Goal: Task Accomplishment & Management: Manage account settings

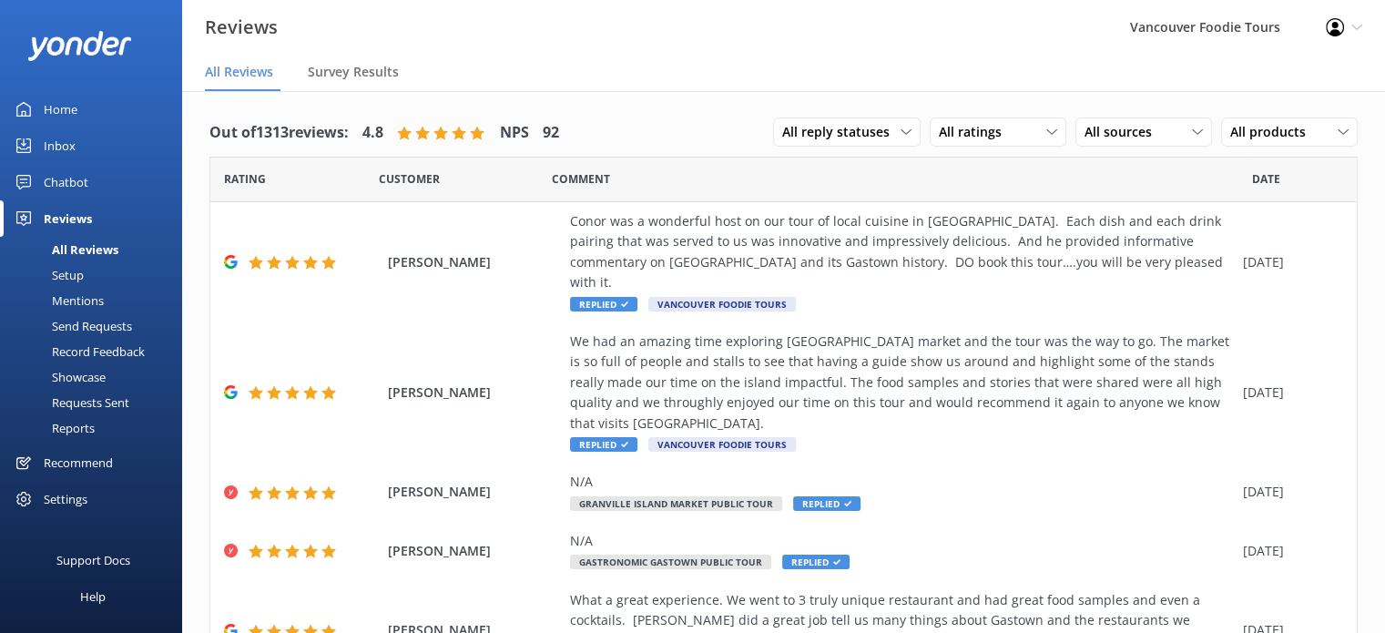
scroll to position [382, 0]
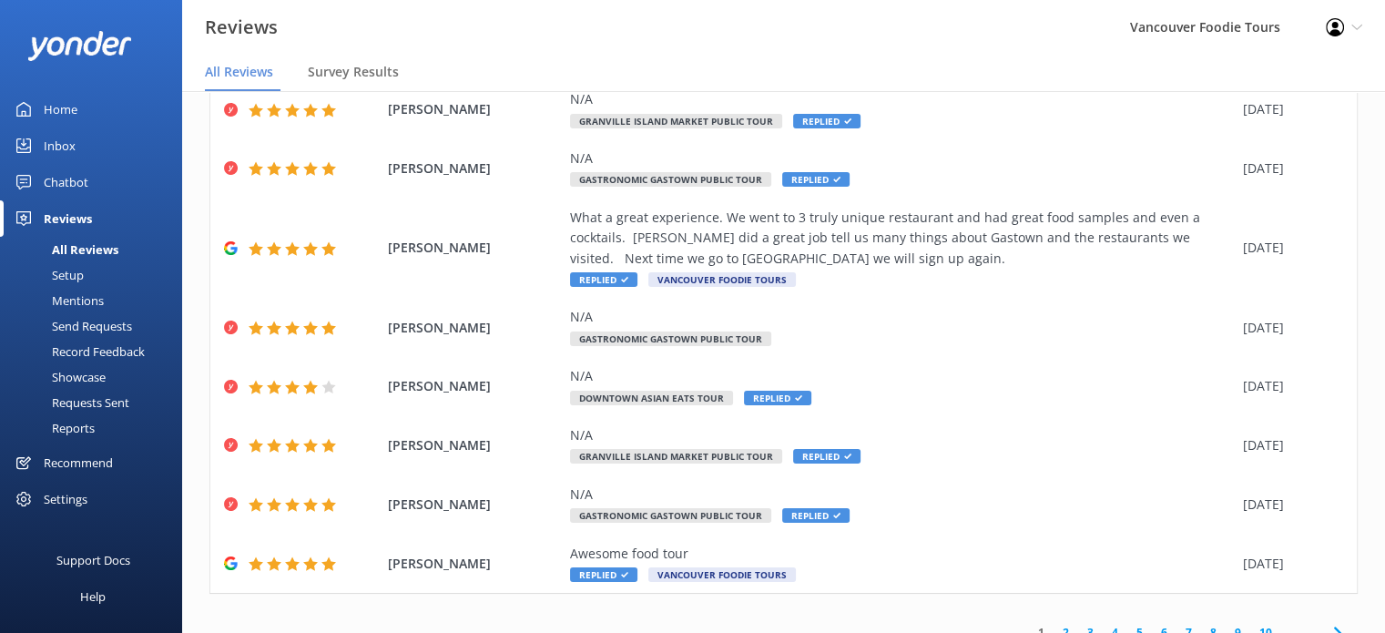
click at [1127, 624] on link "5" at bounding box center [1139, 632] width 25 height 17
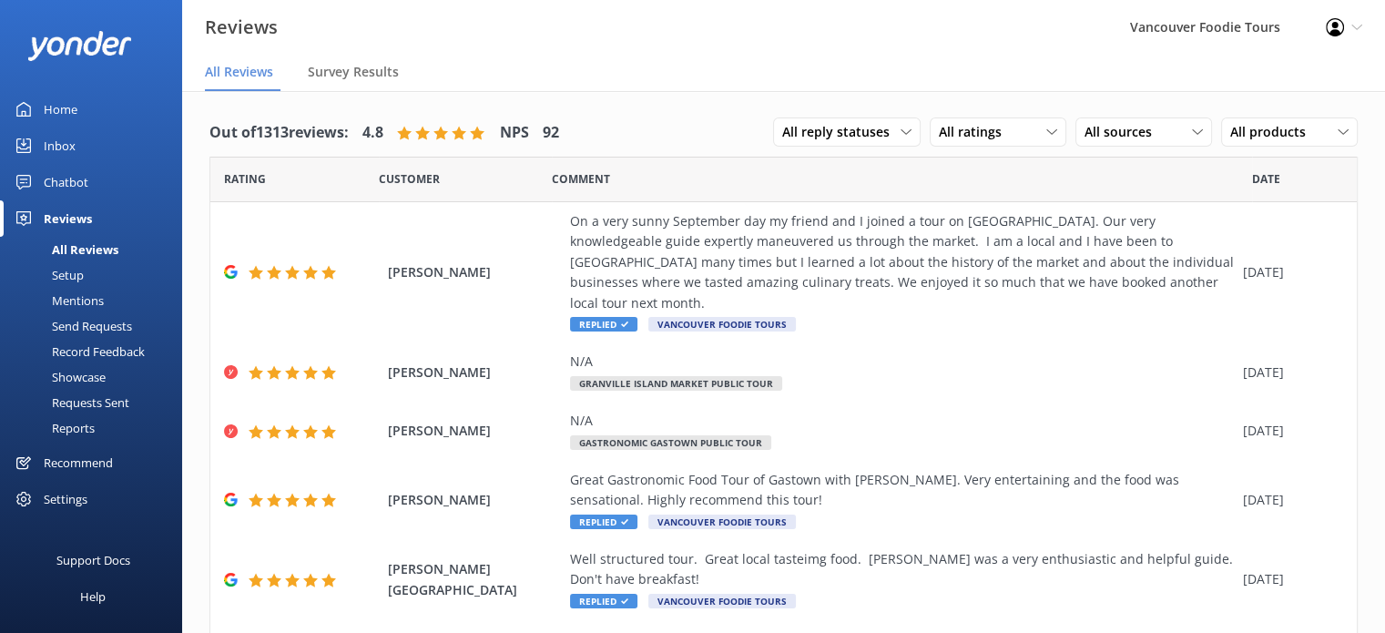
scroll to position [341, 0]
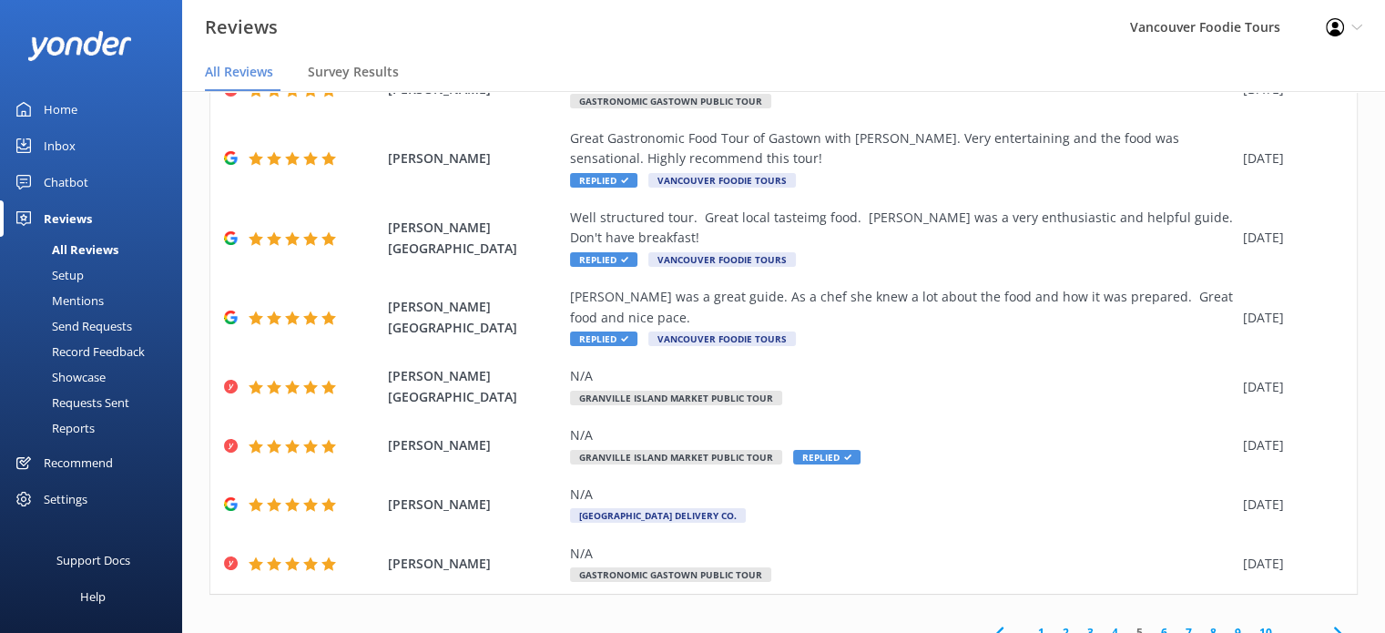
click at [1152, 624] on link "6" at bounding box center [1164, 632] width 25 height 17
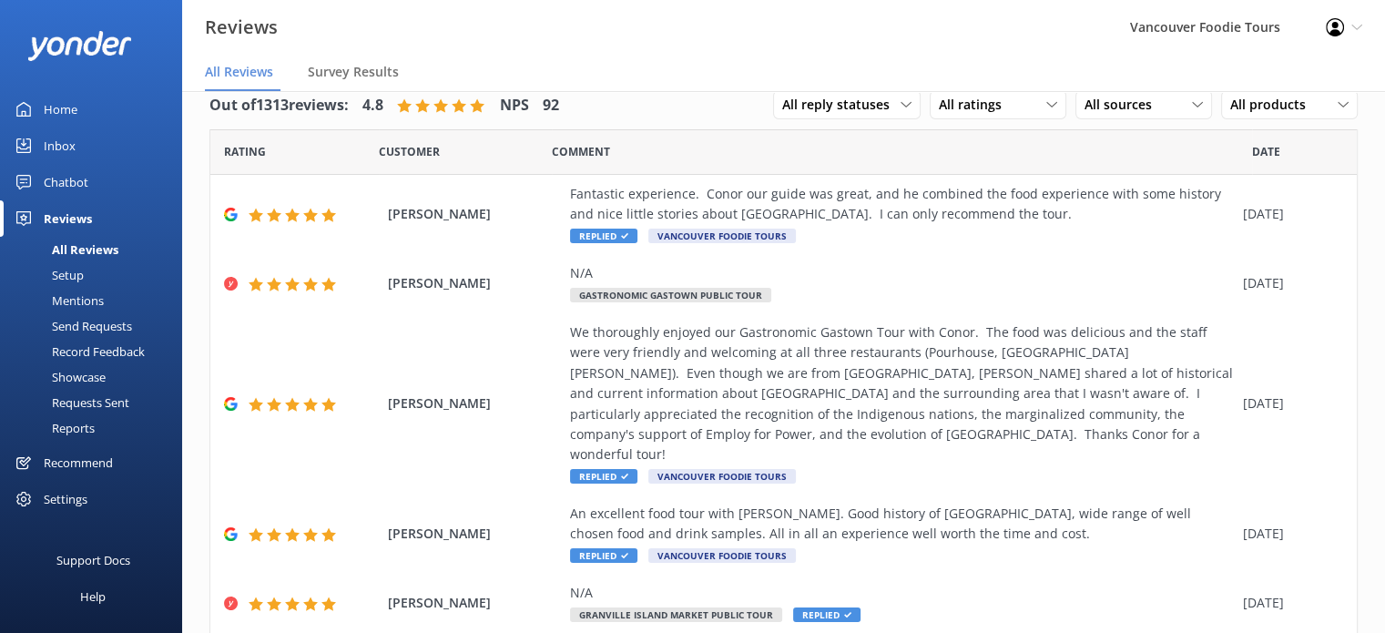
scroll to position [25, 0]
click at [939, 108] on span "All ratings" at bounding box center [976, 107] width 74 height 20
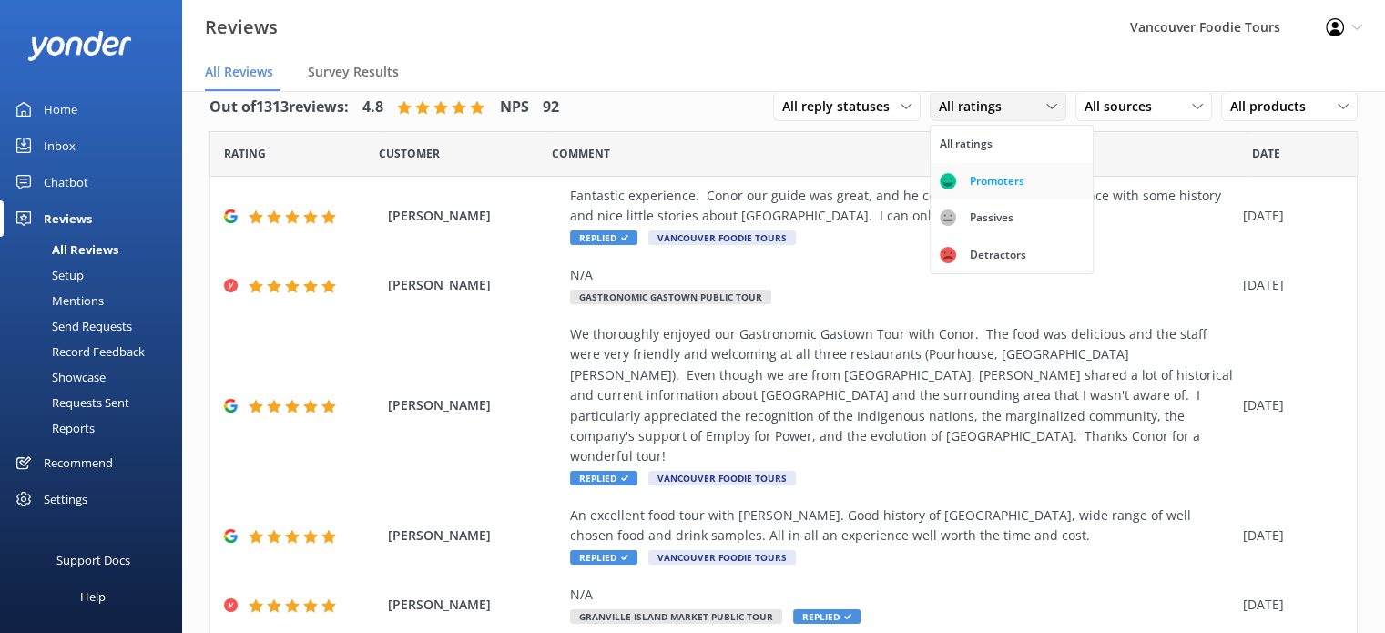
click at [954, 168] on link "Promoters" at bounding box center [1012, 181] width 162 height 36
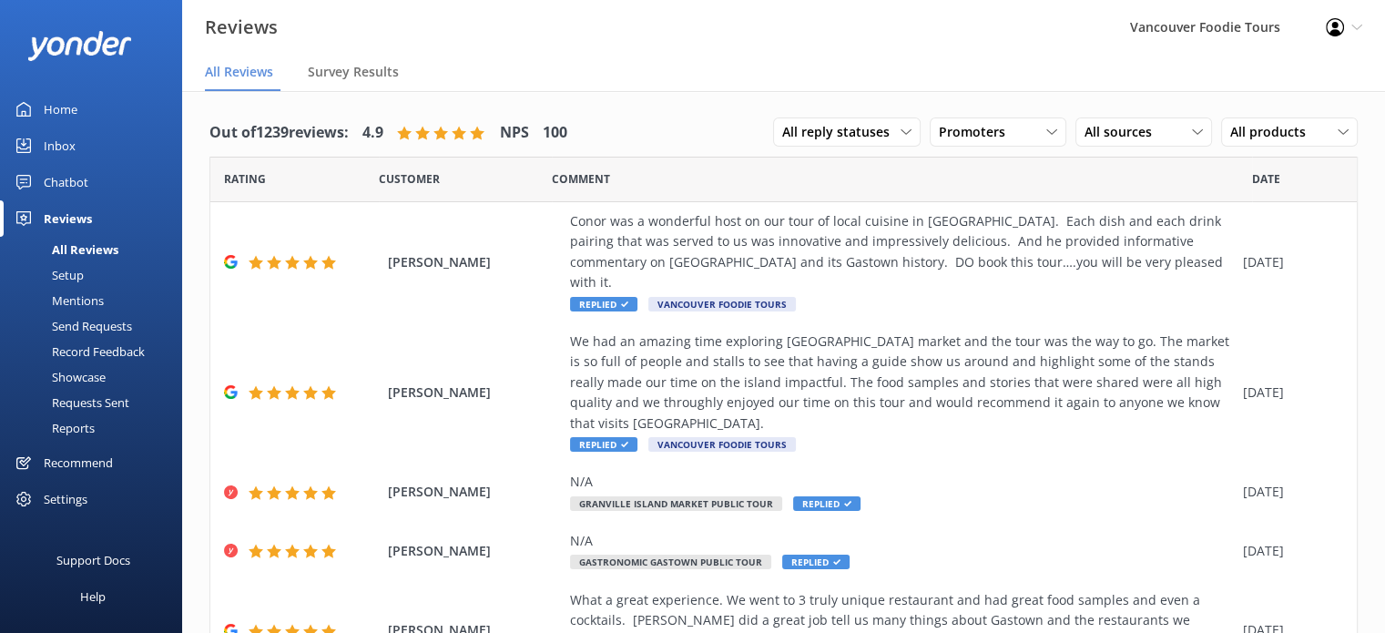
scroll to position [382, 0]
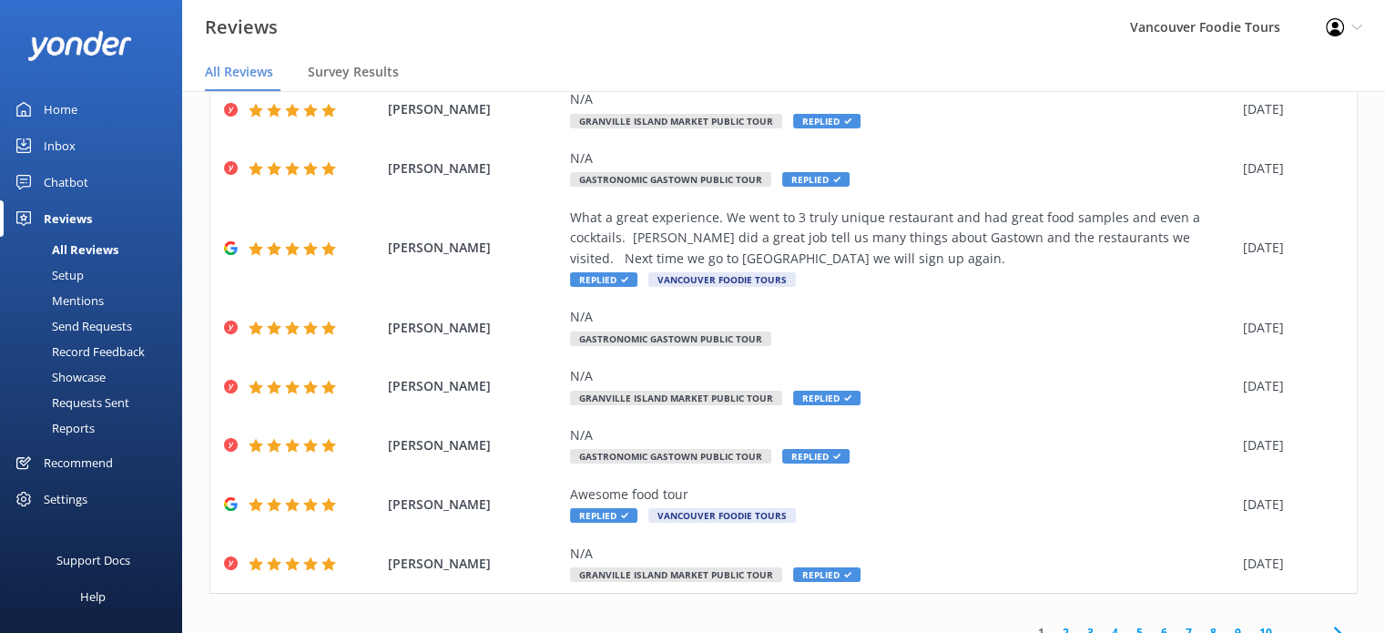
click at [1152, 624] on link "6" at bounding box center [1164, 632] width 25 height 17
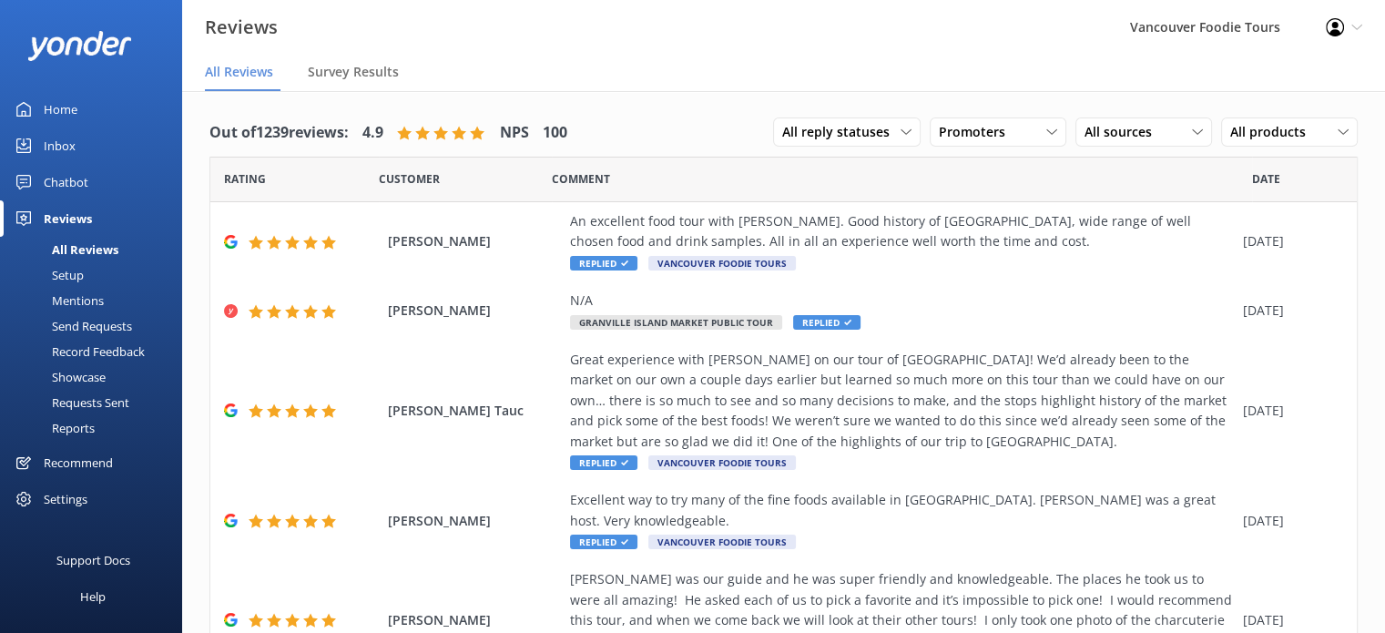
scroll to position [463, 0]
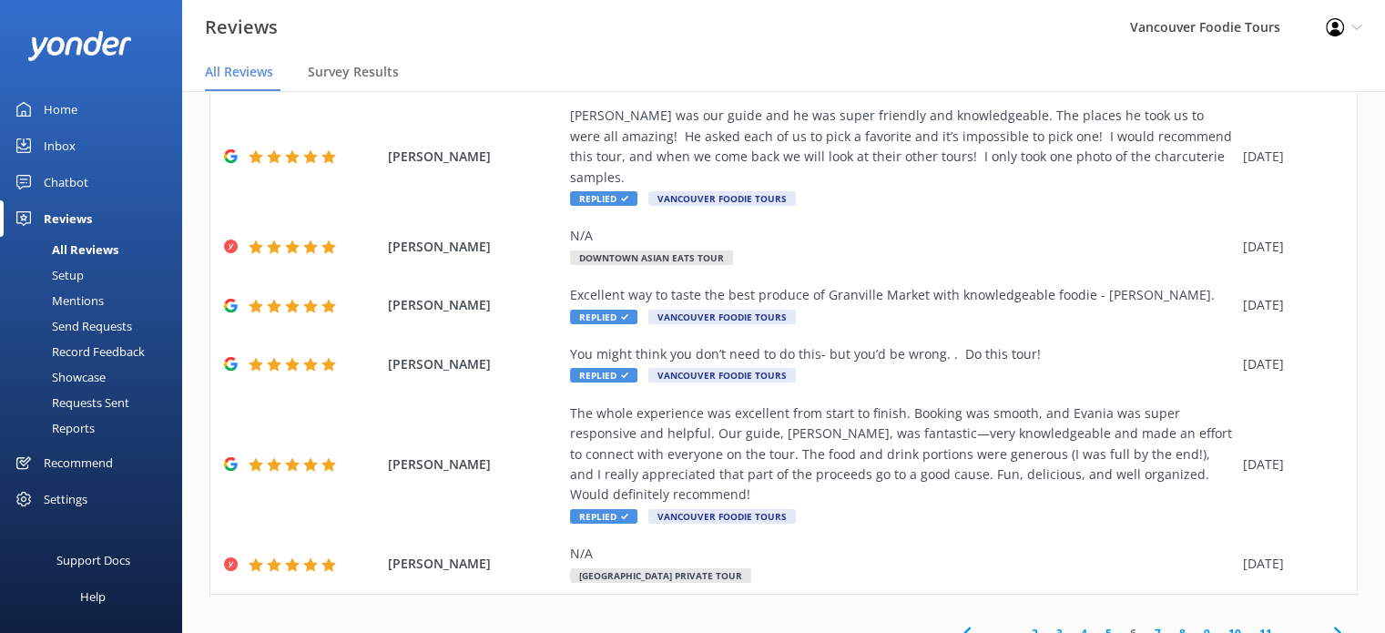
click at [1096, 625] on link "5" at bounding box center [1108, 633] width 25 height 17
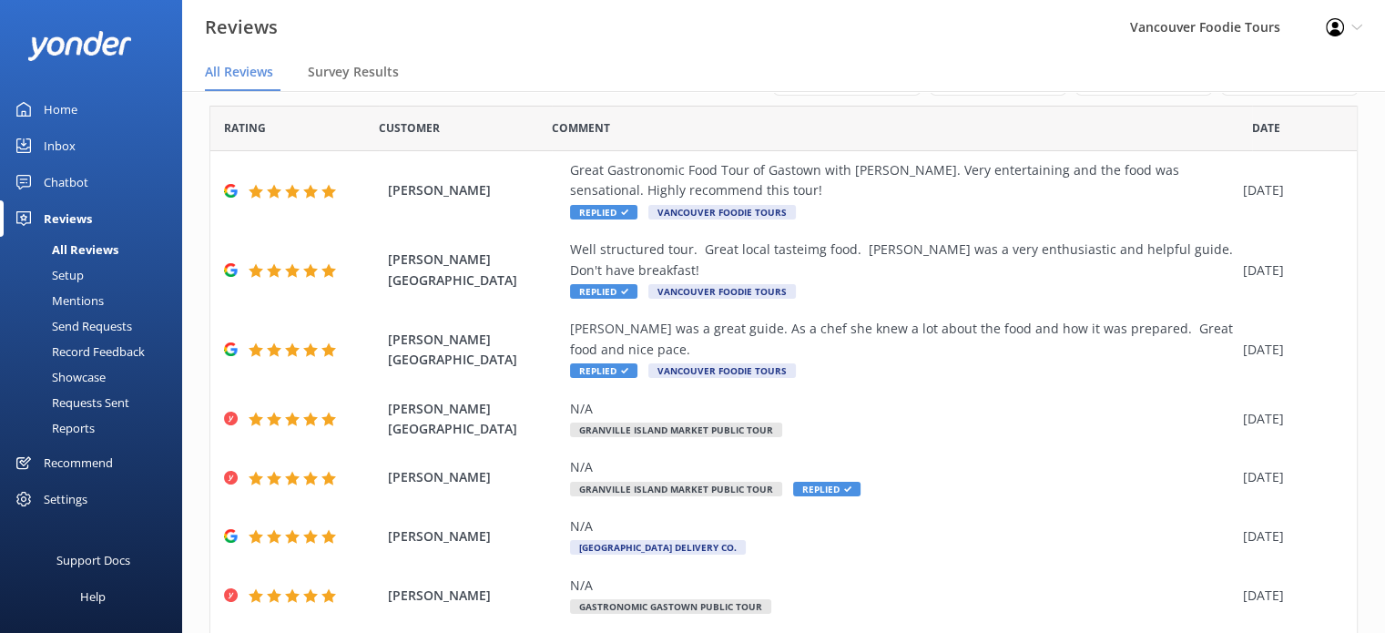
scroll to position [402, 0]
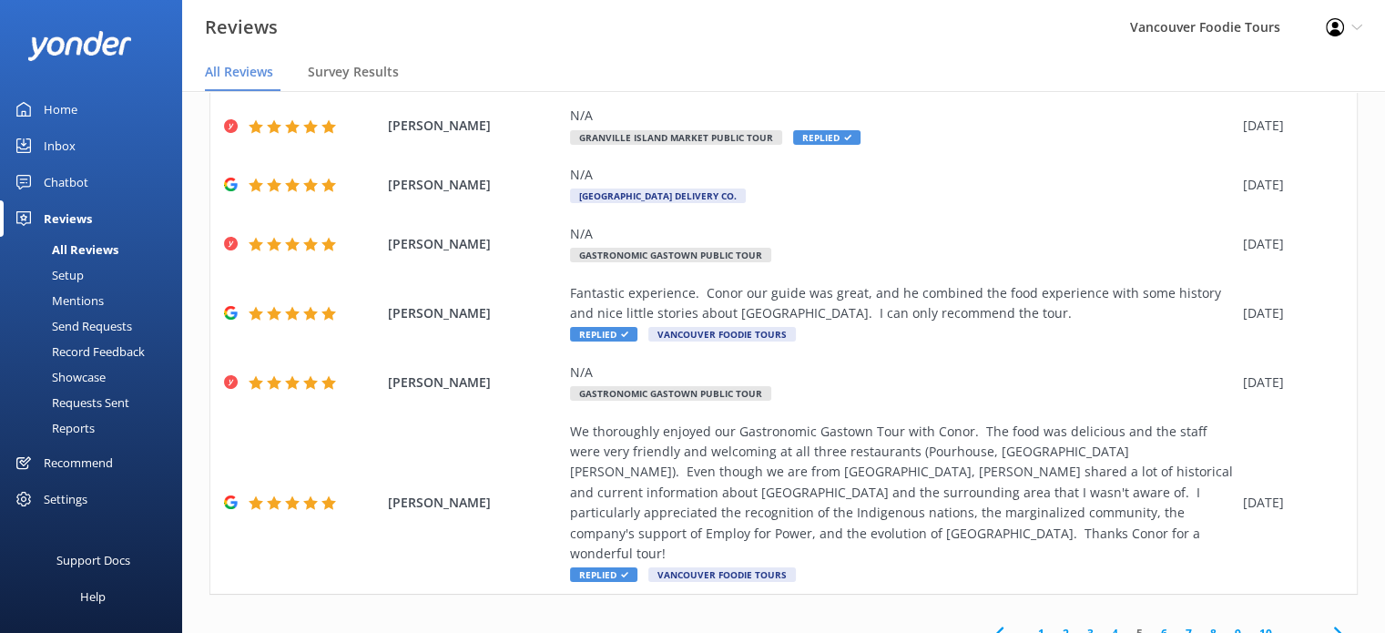
click at [1103, 625] on link "4" at bounding box center [1115, 633] width 25 height 17
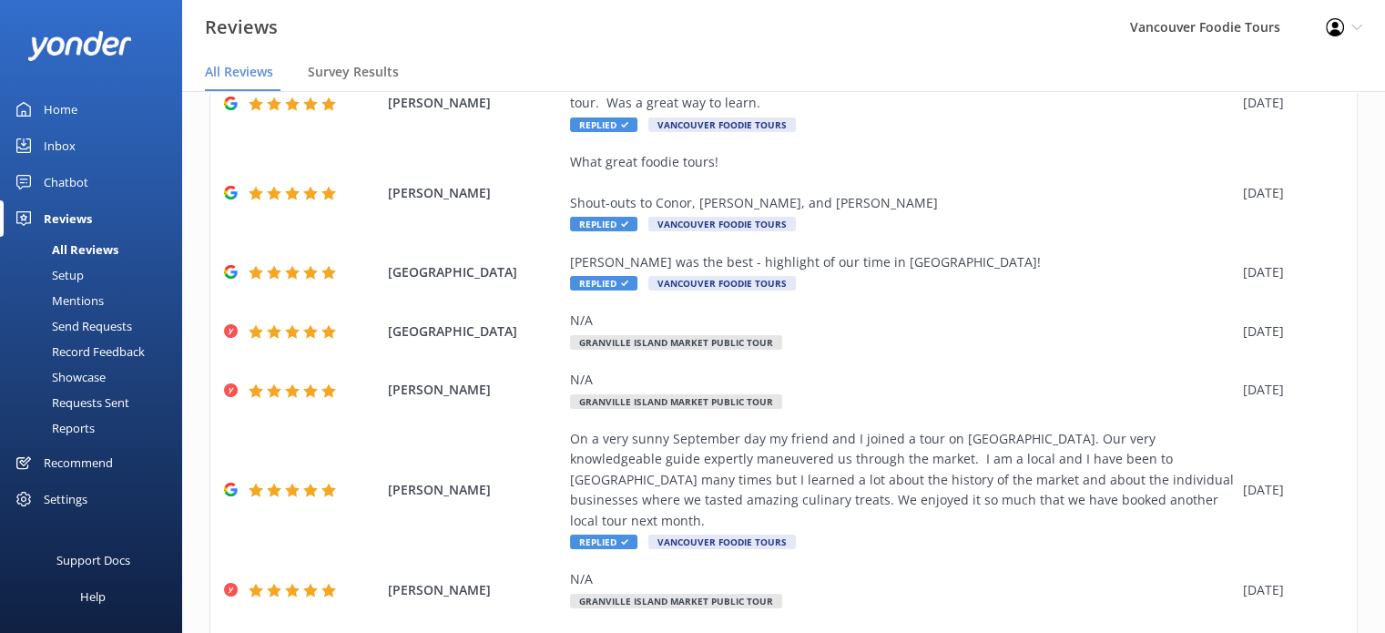
scroll to position [361, 0]
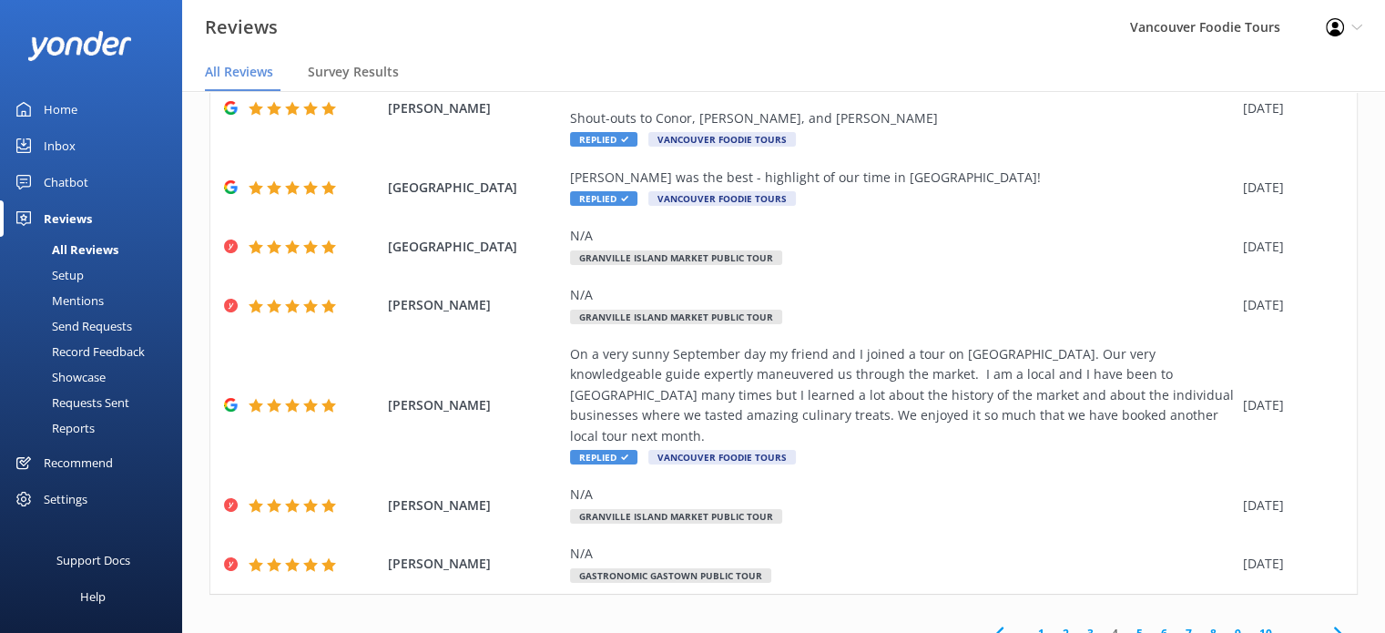
click at [1078, 625] on link "3" at bounding box center [1090, 633] width 25 height 17
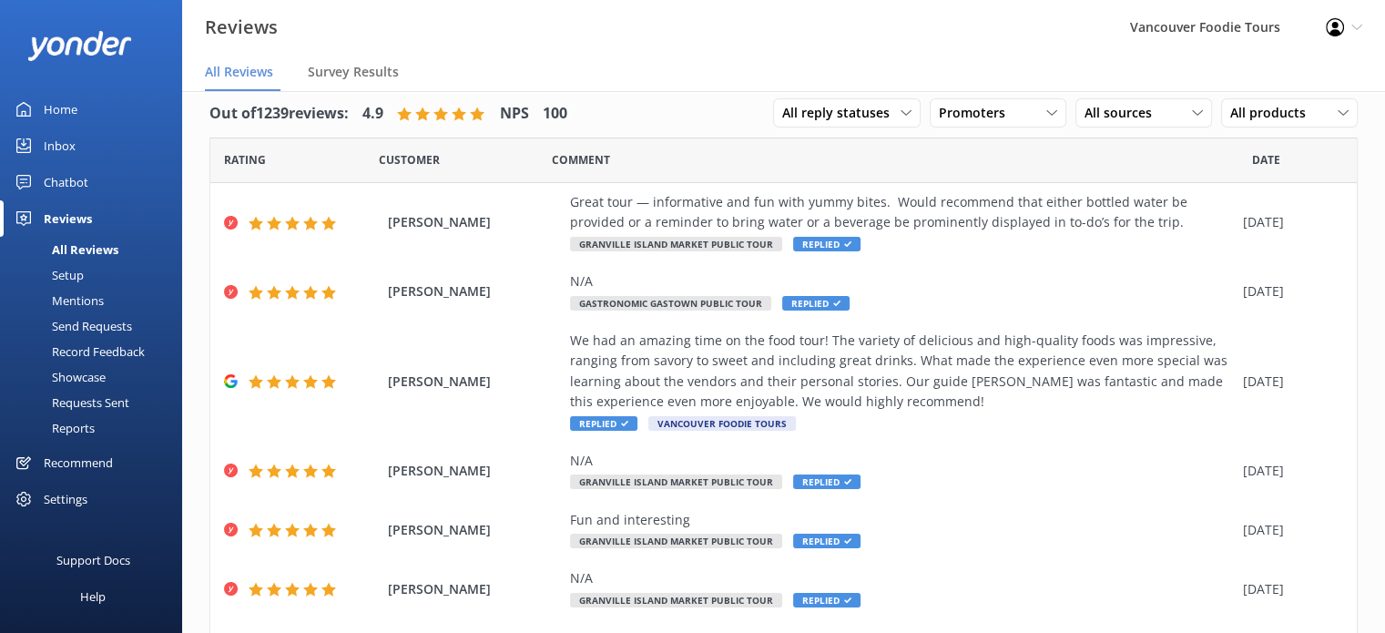
scroll to position [321, 0]
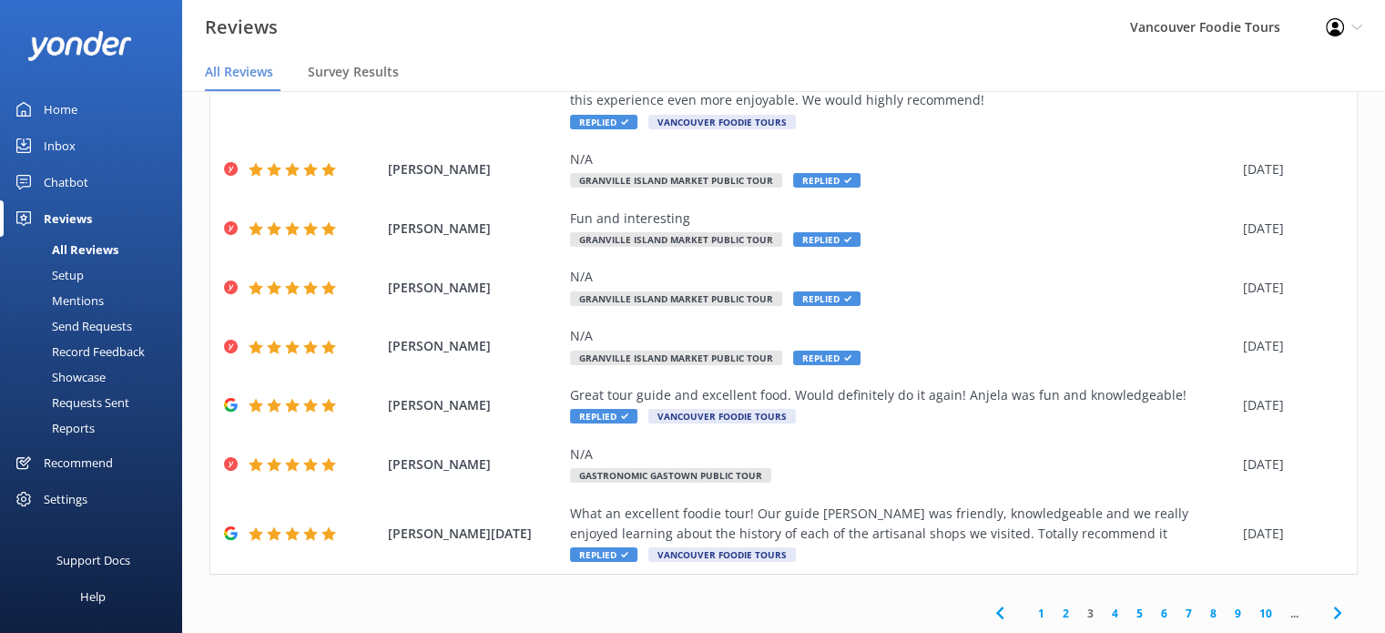
click at [1053, 616] on link "2" at bounding box center [1065, 613] width 25 height 17
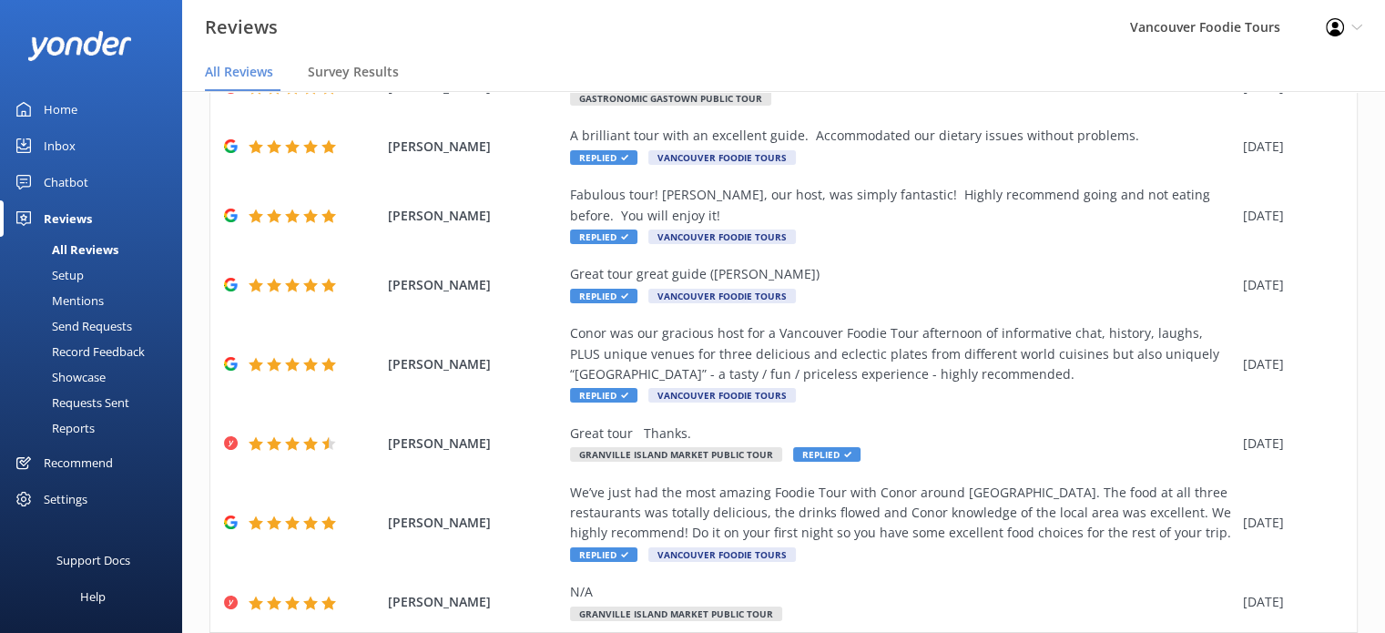
scroll to position [443, 0]
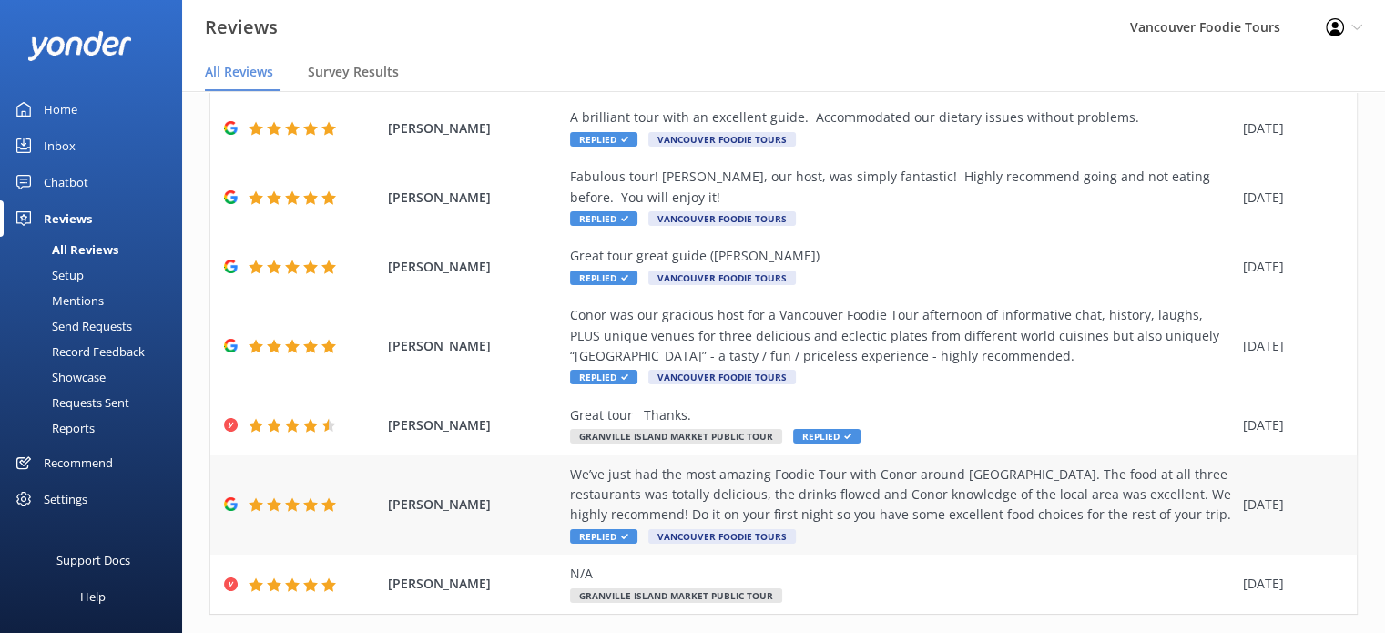
click at [1034, 464] on div "We’ve just had the most amazing Foodie Tour with Conor around [GEOGRAPHIC_DATA]…" at bounding box center [902, 494] width 664 height 61
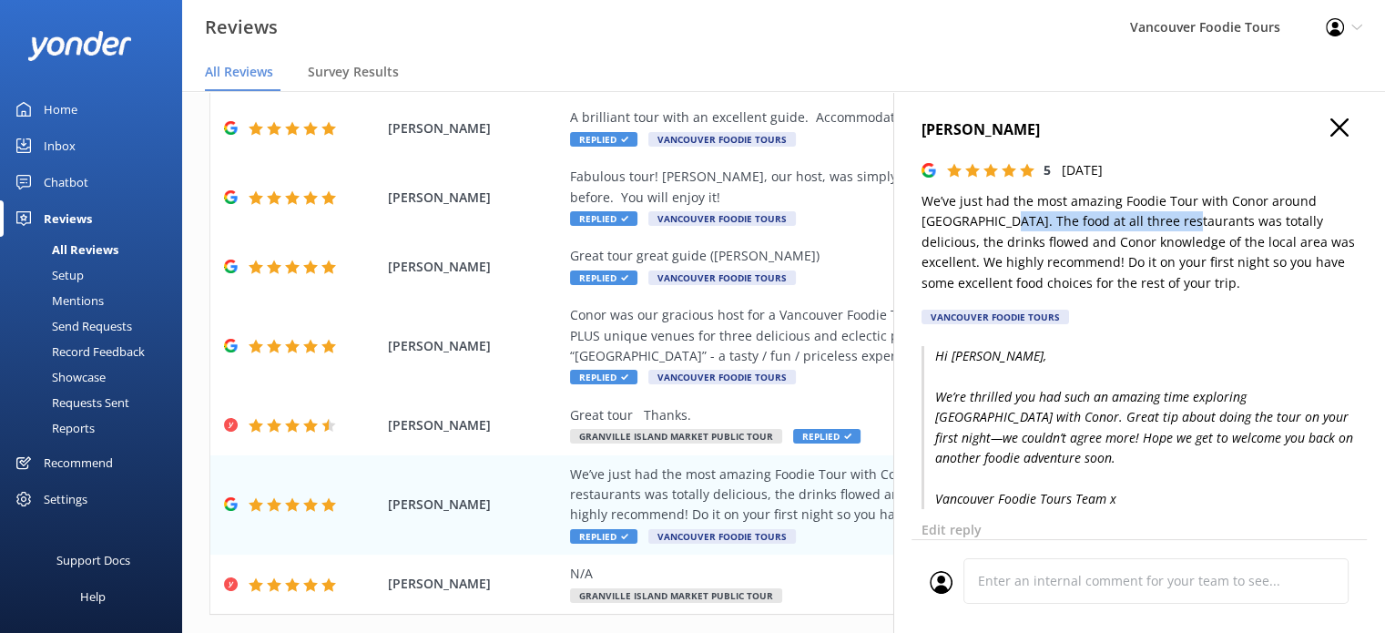
drag, startPoint x: 1005, startPoint y: 223, endPoint x: 1180, endPoint y: 219, distance: 174.9
click at [1180, 219] on p "We’ve just had the most amazing Foodie Tour with Conor around [GEOGRAPHIC_DATA]…" at bounding box center [1139, 242] width 436 height 102
click at [1330, 133] on icon "button" at bounding box center [1339, 127] width 18 height 18
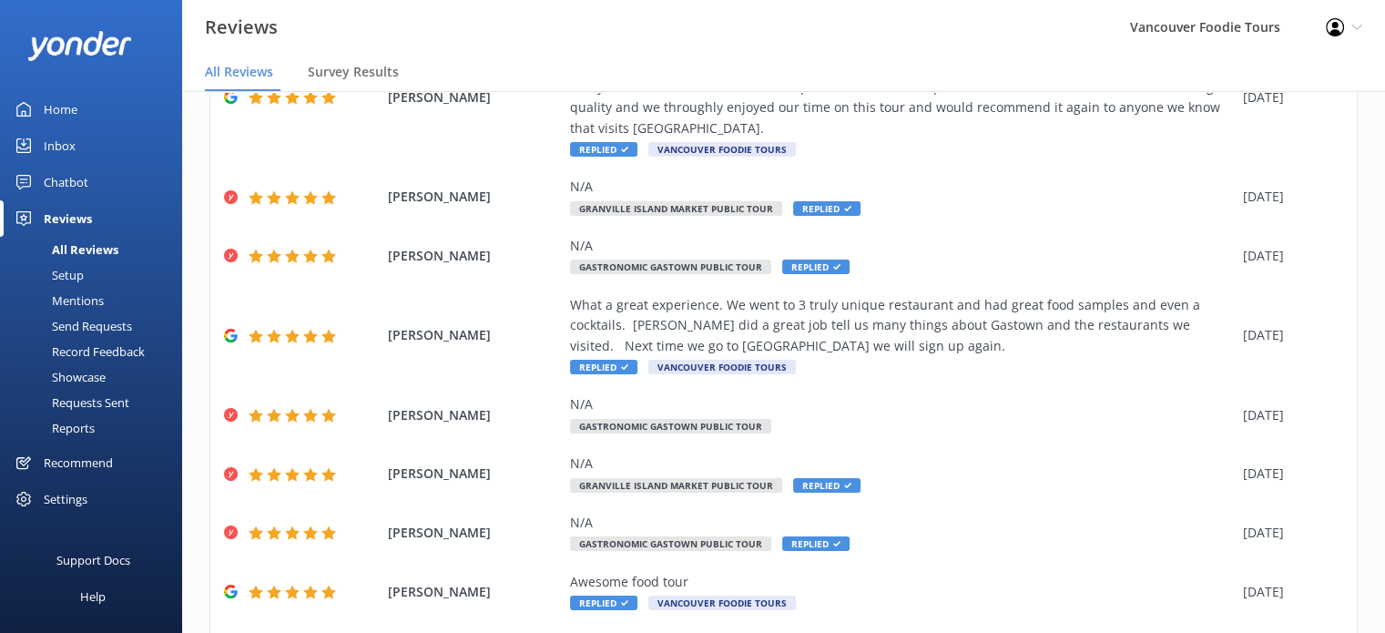
scroll to position [304, 0]
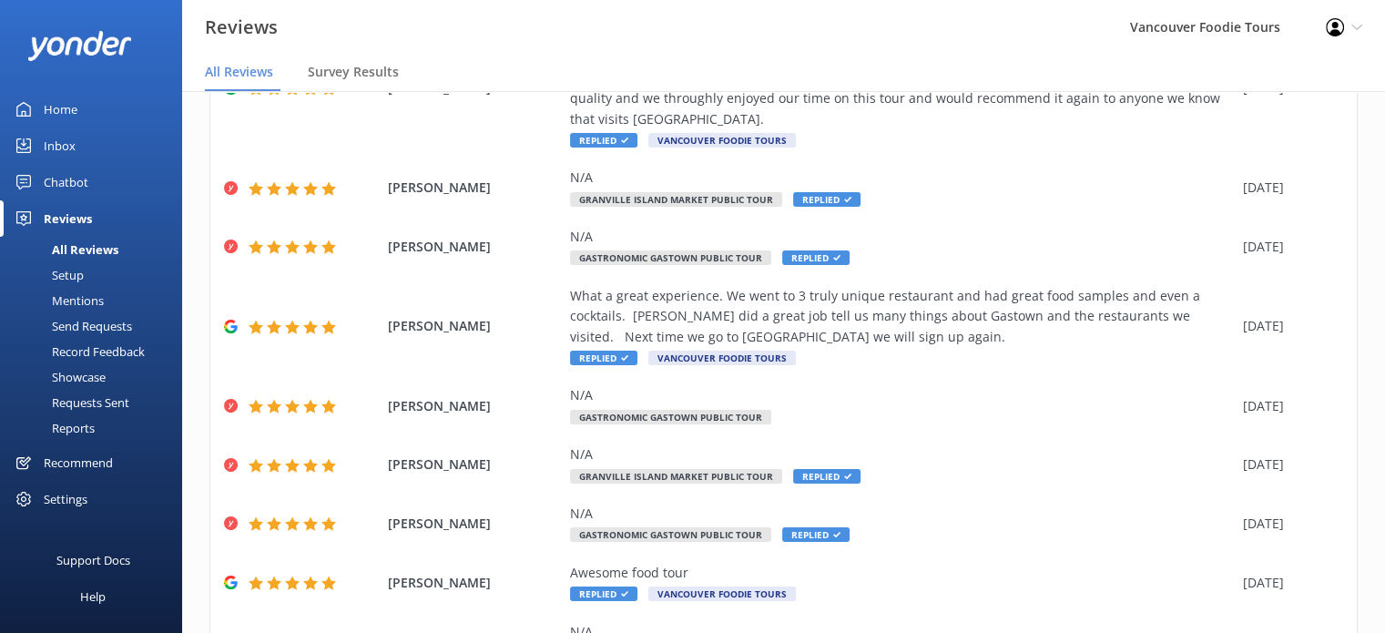
drag, startPoint x: 1362, startPoint y: 348, endPoint x: 1362, endPoint y: 386, distance: 38.2
click at [1362, 386] on div "Out of 1239 reviews: 4.9 NPS 100 All reply statuses All reply statuses Needs a …" at bounding box center [783, 268] width 1203 height 962
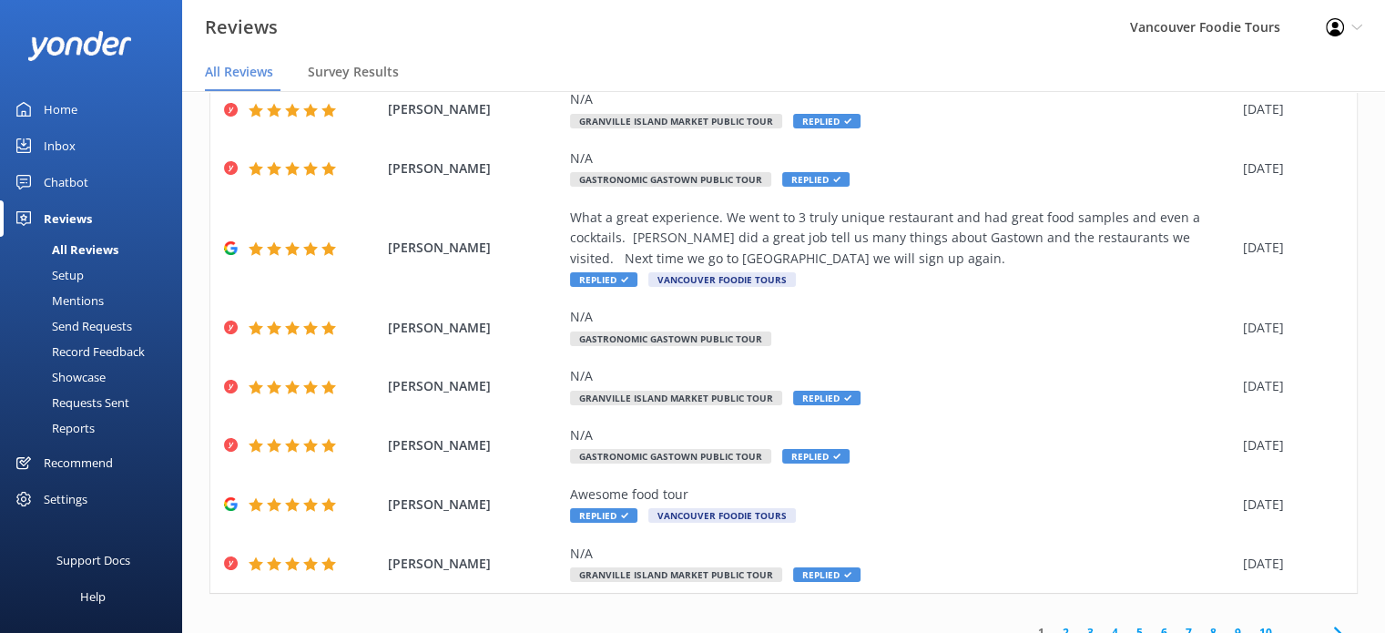
scroll to position [0, 0]
